Goal: Obtain resource: Download file/media

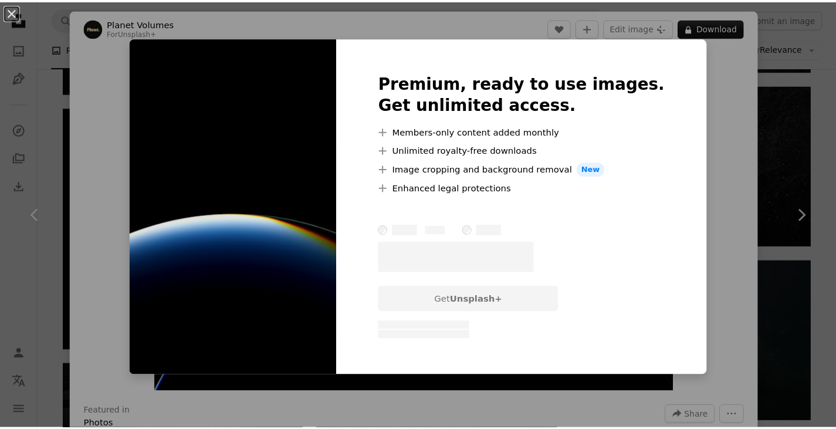
scroll to position [888, 0]
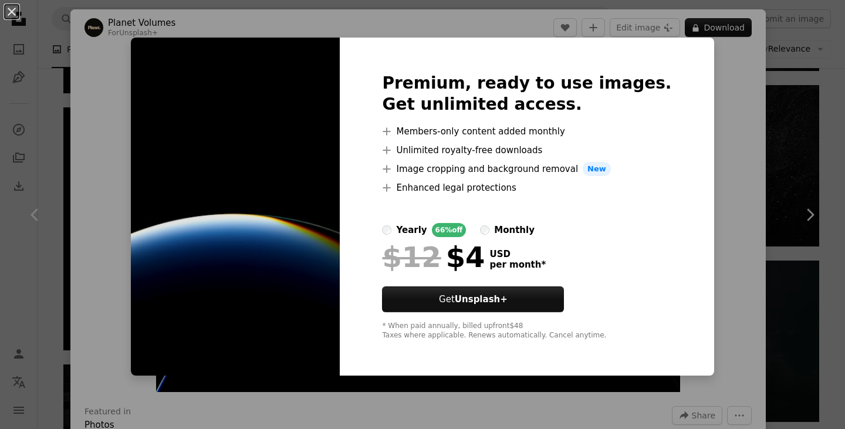
click at [302, 228] on img at bounding box center [235, 207] width 209 height 338
click at [672, 48] on div "Premium, ready to use images. Get unlimited access. A plus sign Members-only co…" at bounding box center [527, 207] width 374 height 338
click at [750, 50] on div "An X shape Premium, ready to use images. Get unlimited access. A plus sign Memb…" at bounding box center [422, 214] width 845 height 429
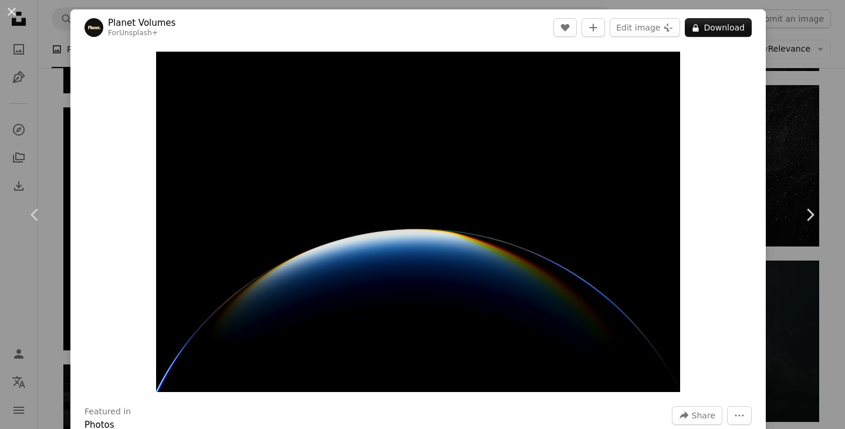
click at [781, 153] on div "An X shape Chevron left Chevron right Planet Volumes For Unsplash+ A heart A pl…" at bounding box center [422, 214] width 845 height 429
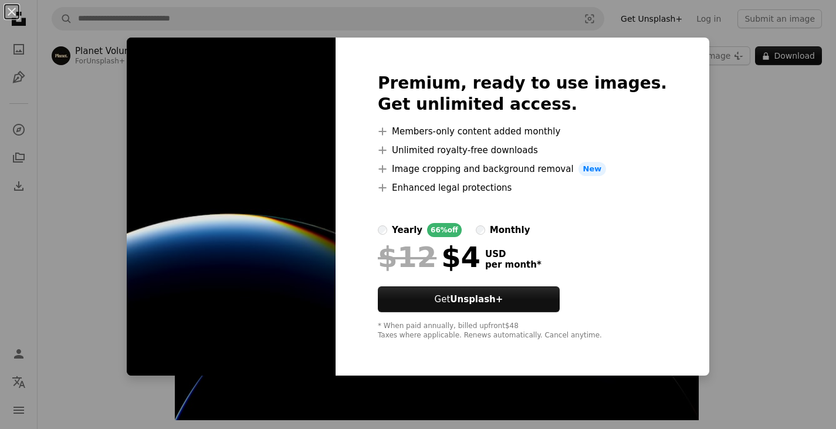
scroll to position [12, 0]
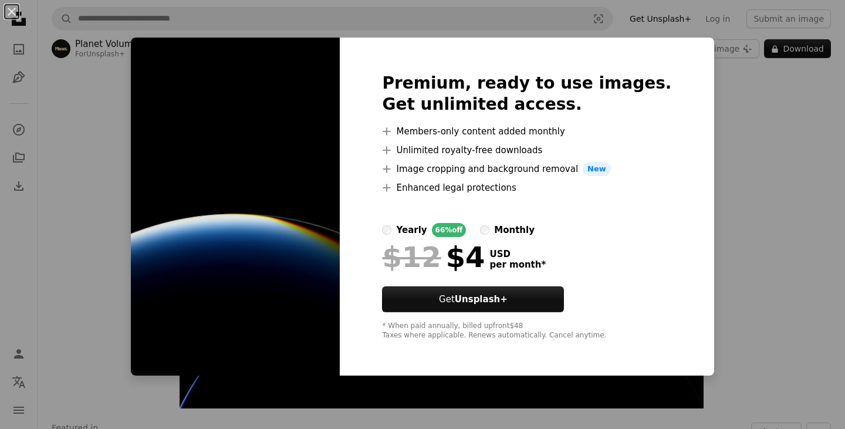
click at [160, 83] on img at bounding box center [235, 207] width 209 height 338
click at [746, 121] on div "An X shape Premium, ready to use images. Get unlimited access. A plus sign Memb…" at bounding box center [422, 214] width 845 height 429
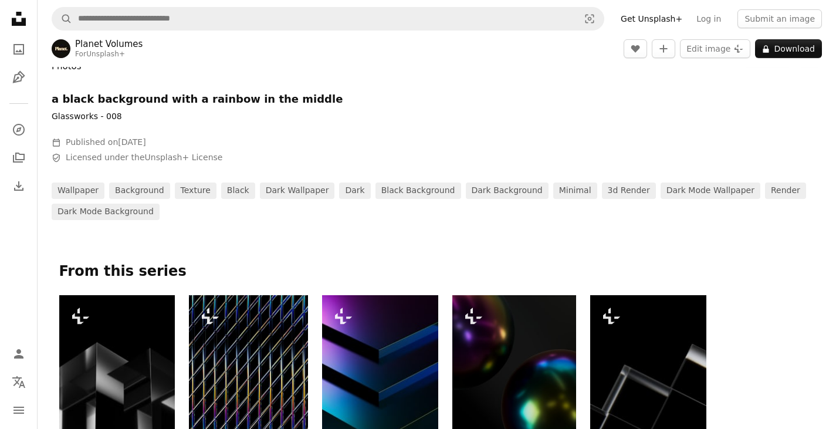
scroll to position [316, 0]
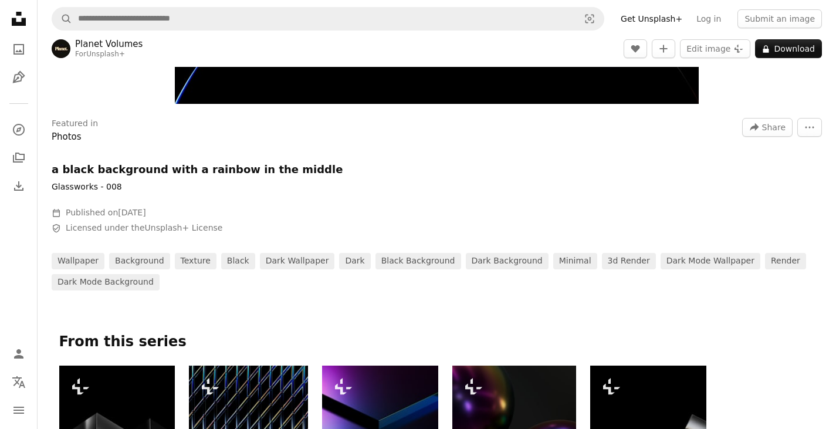
click at [235, 171] on h1 "a black background with a rainbow in the middle" at bounding box center [228, 170] width 352 height 14
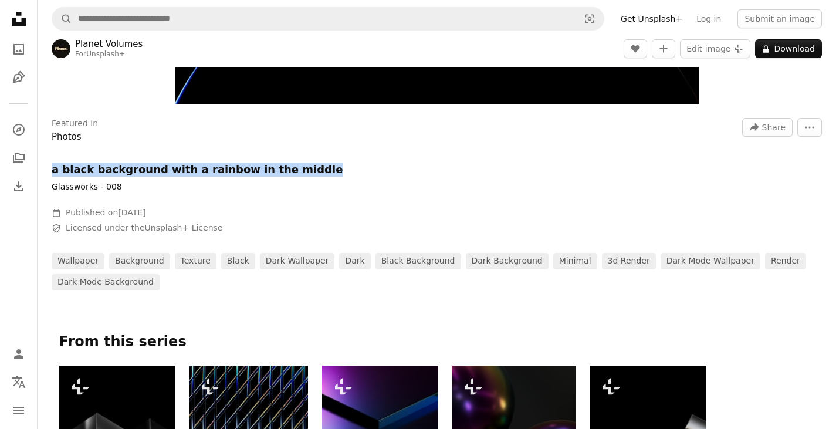
click at [235, 171] on h1 "a black background with a rainbow in the middle" at bounding box center [228, 170] width 352 height 14
copy h1 "a black background with a rainbow in the middle"
